Goal: Navigation & Orientation: Go to known website

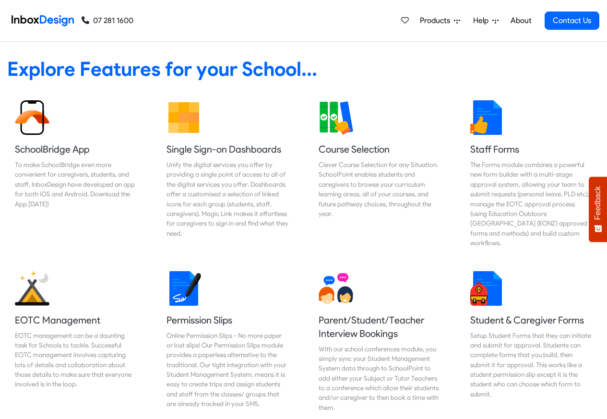
scroll to position [403, 0]
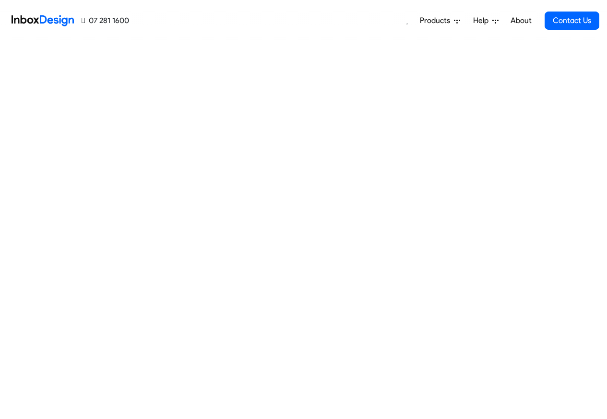
scroll to position [405, 0]
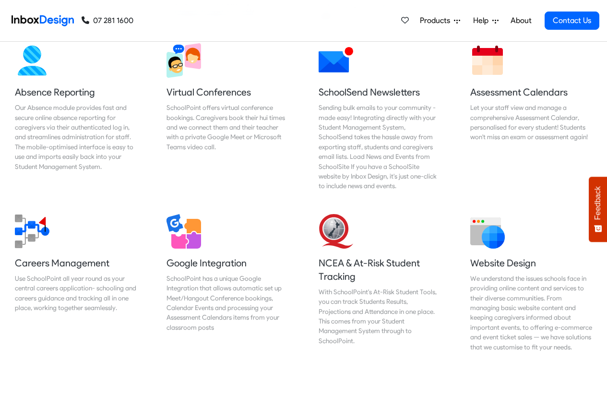
scroll to position [808, 0]
